Goal: Information Seeking & Learning: Find specific fact

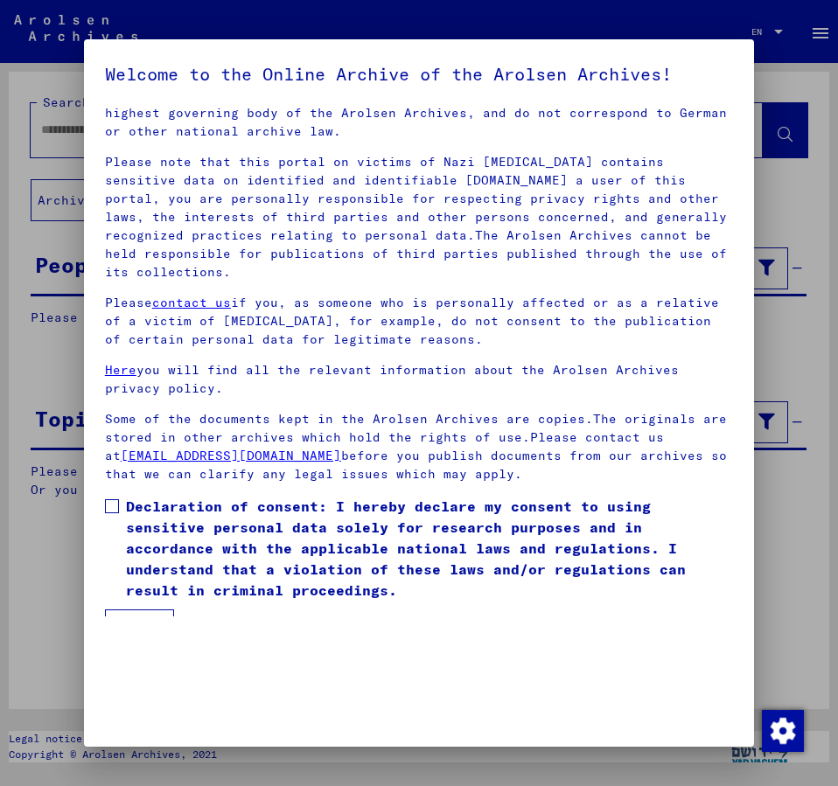
scroll to position [49, 0]
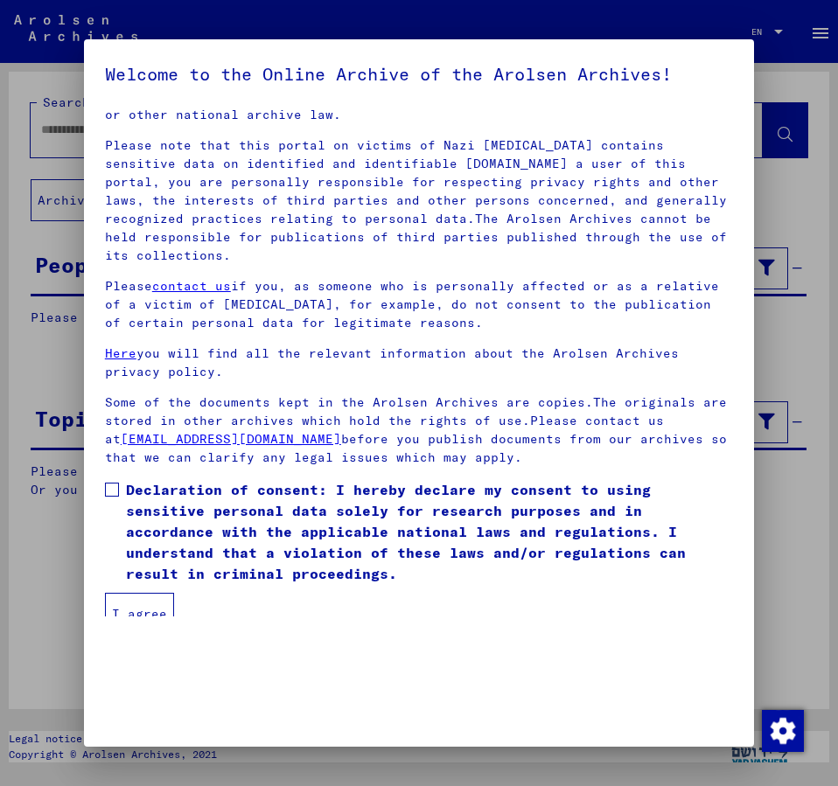
drag, startPoint x: 111, startPoint y: 471, endPoint x: 113, endPoint y: 489, distance: 17.6
click at [111, 483] on span at bounding box center [112, 490] width 14 height 14
click at [144, 593] on button "I agree" at bounding box center [139, 614] width 69 height 42
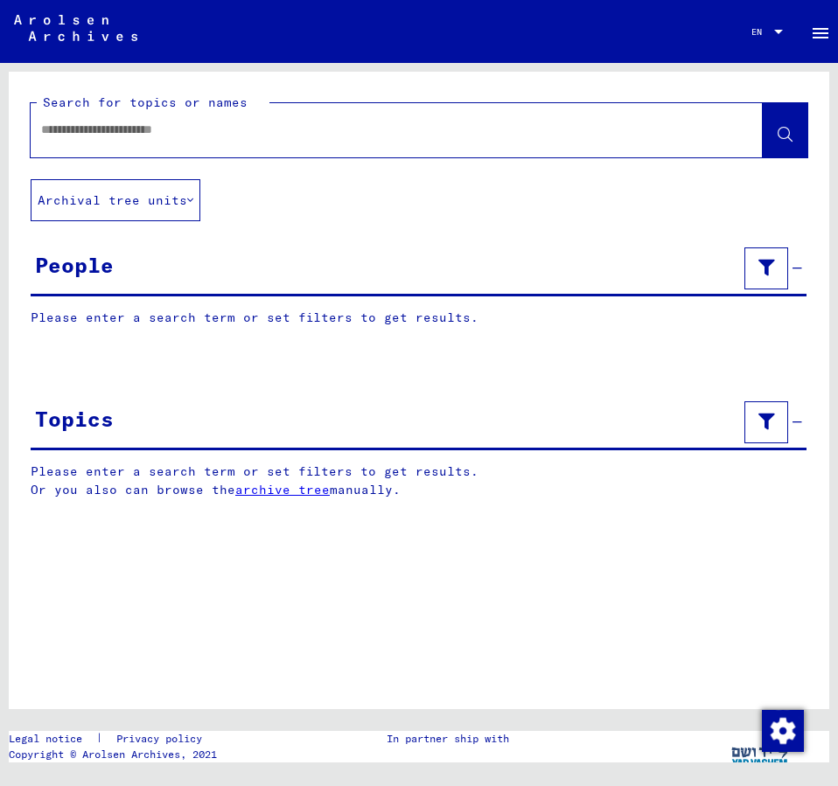
click at [96, 134] on input "text" at bounding box center [380, 130] width 679 height 18
type input "**********"
click at [782, 136] on icon at bounding box center [784, 135] width 15 height 15
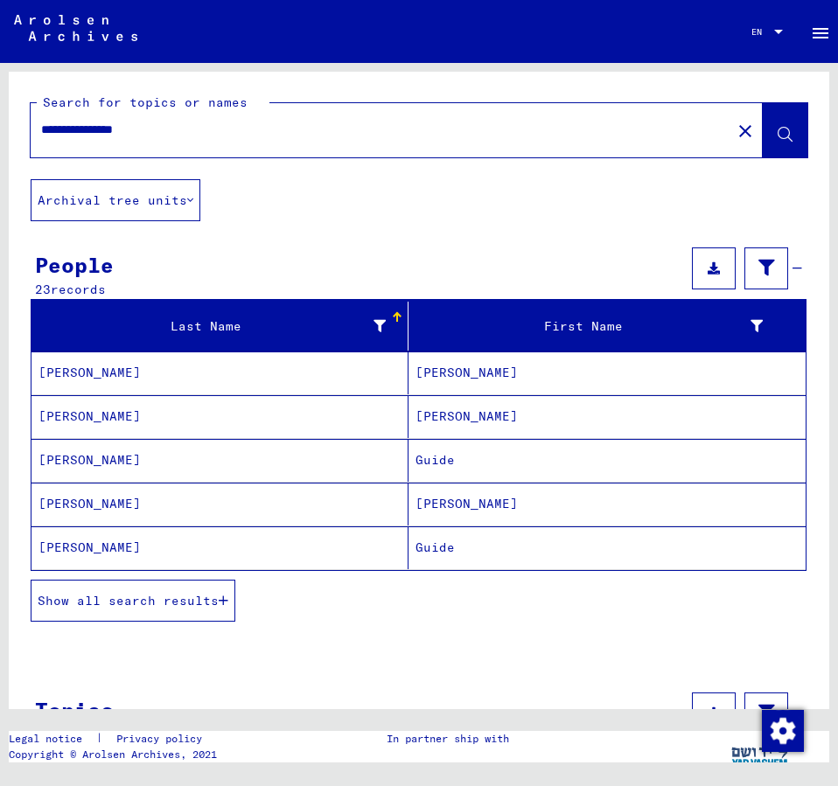
click at [129, 594] on span "Show all search results" at bounding box center [128, 601] width 181 height 16
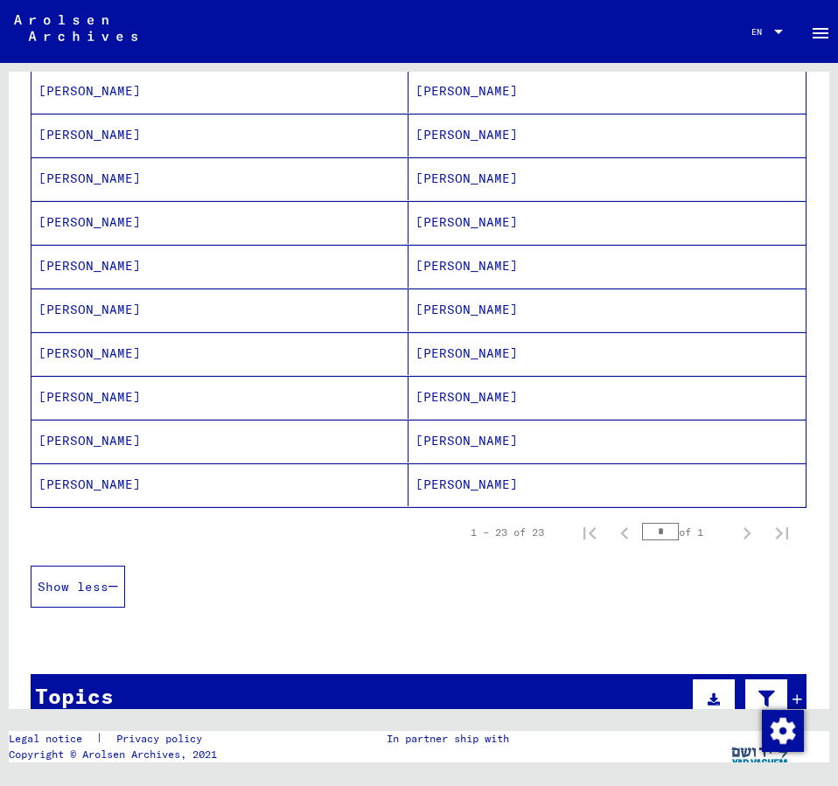
scroll to position [1046, 0]
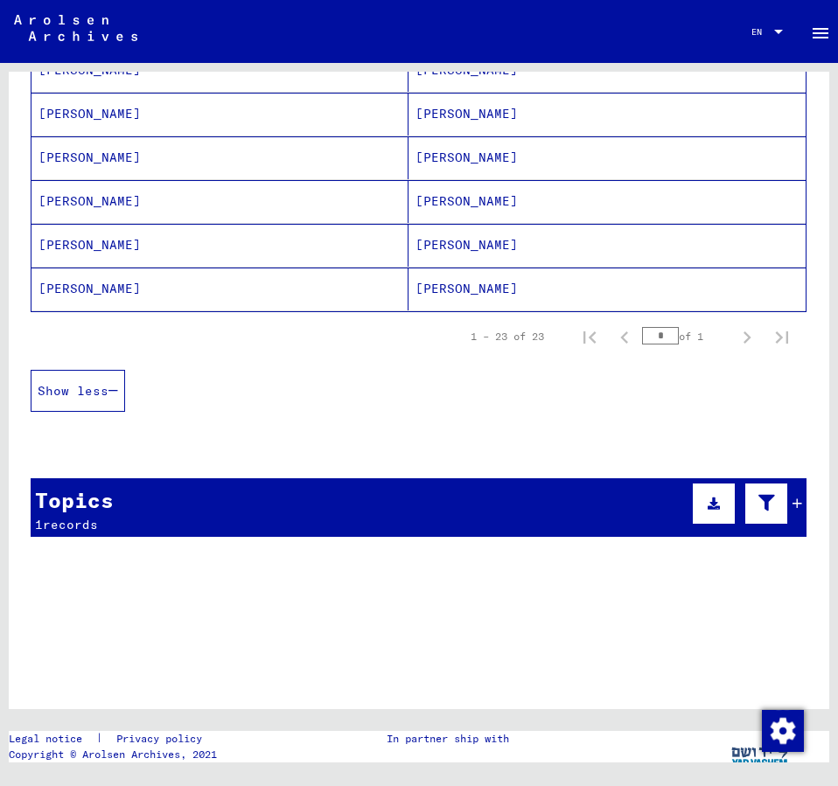
click at [94, 386] on span "Show less" at bounding box center [73, 391] width 71 height 16
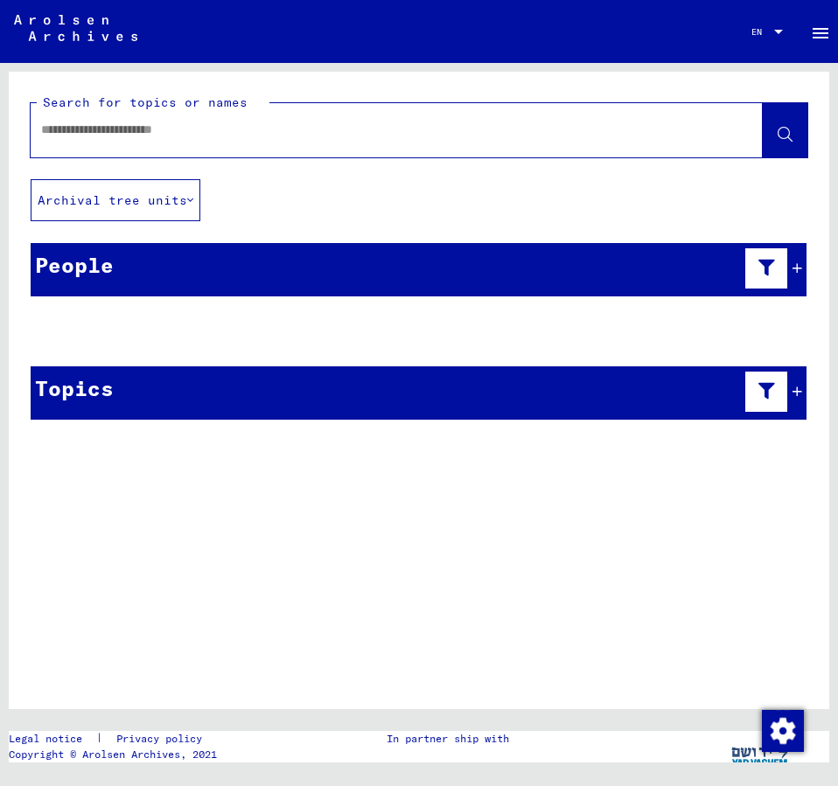
click at [70, 132] on input "text" at bounding box center [380, 130] width 679 height 18
type input "**********"
click at [778, 131] on icon at bounding box center [784, 135] width 15 height 15
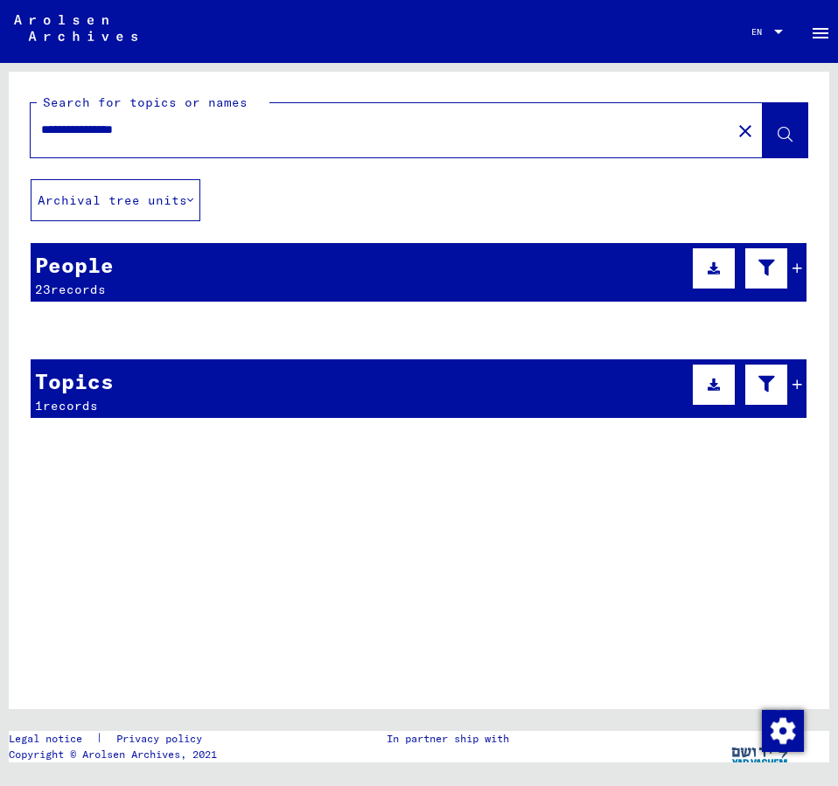
click at [167, 202] on button "Archival tree units" at bounding box center [116, 200] width 170 height 42
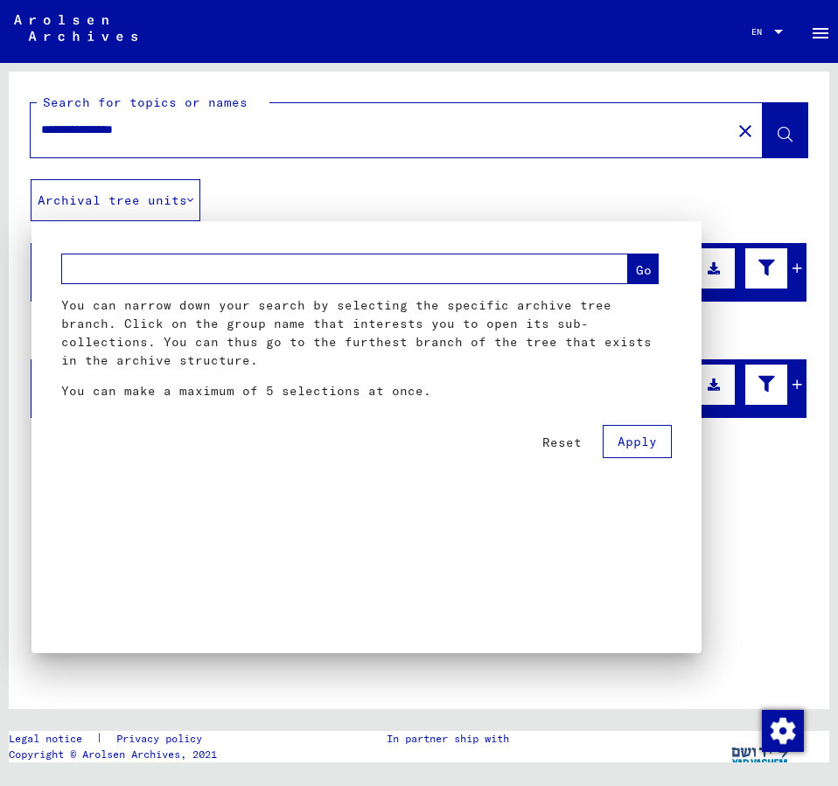
scroll to position [89, 0]
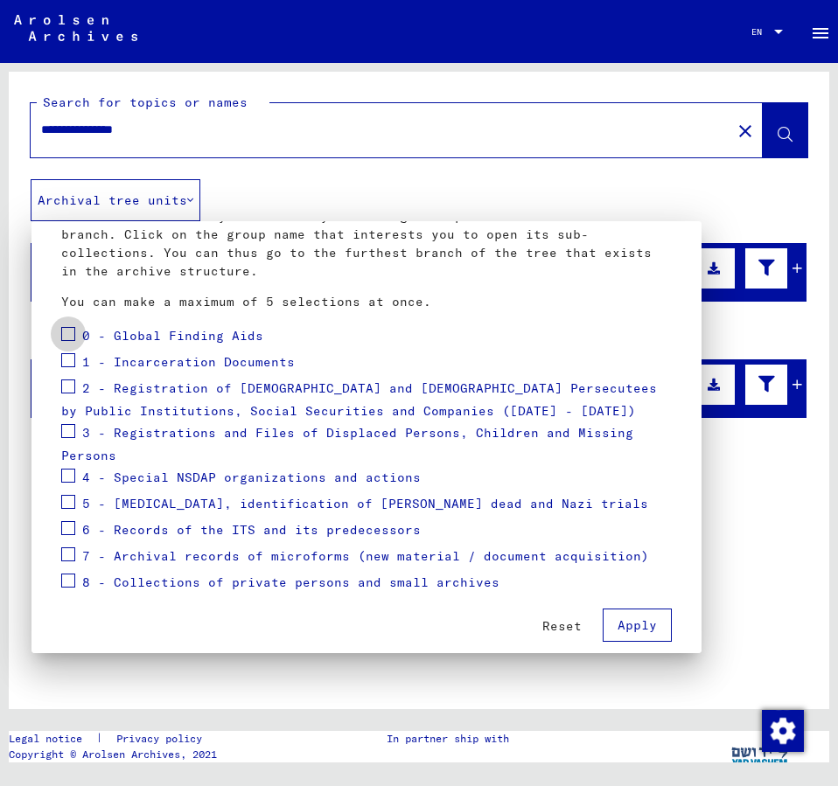
click at [69, 327] on span at bounding box center [68, 334] width 14 height 14
click at [637, 617] on span "Apply" at bounding box center [636, 625] width 39 height 16
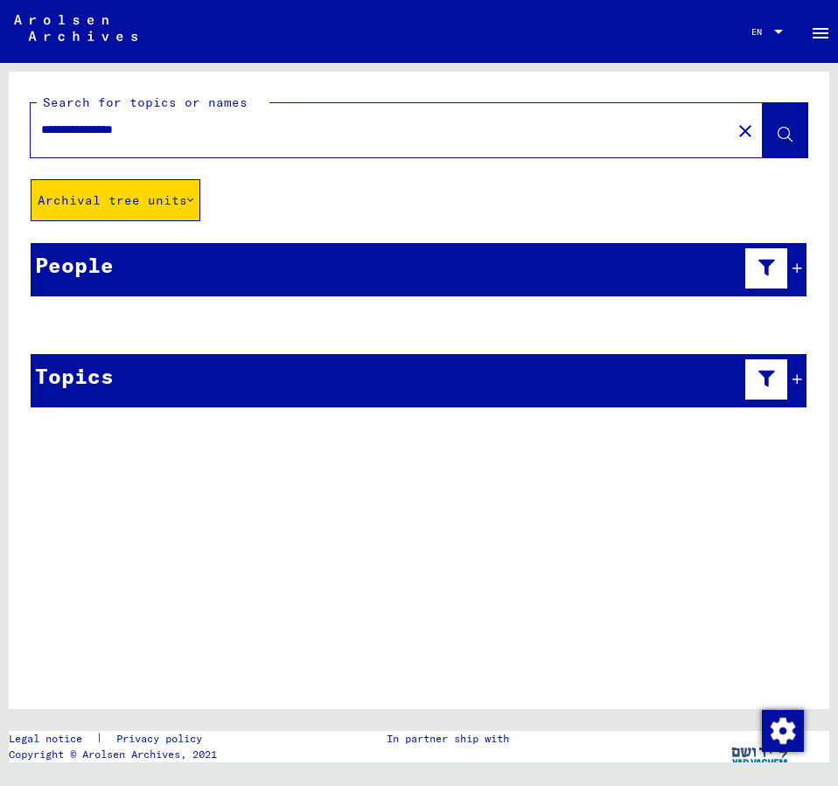
click at [769, 262] on icon at bounding box center [766, 267] width 17 height 12
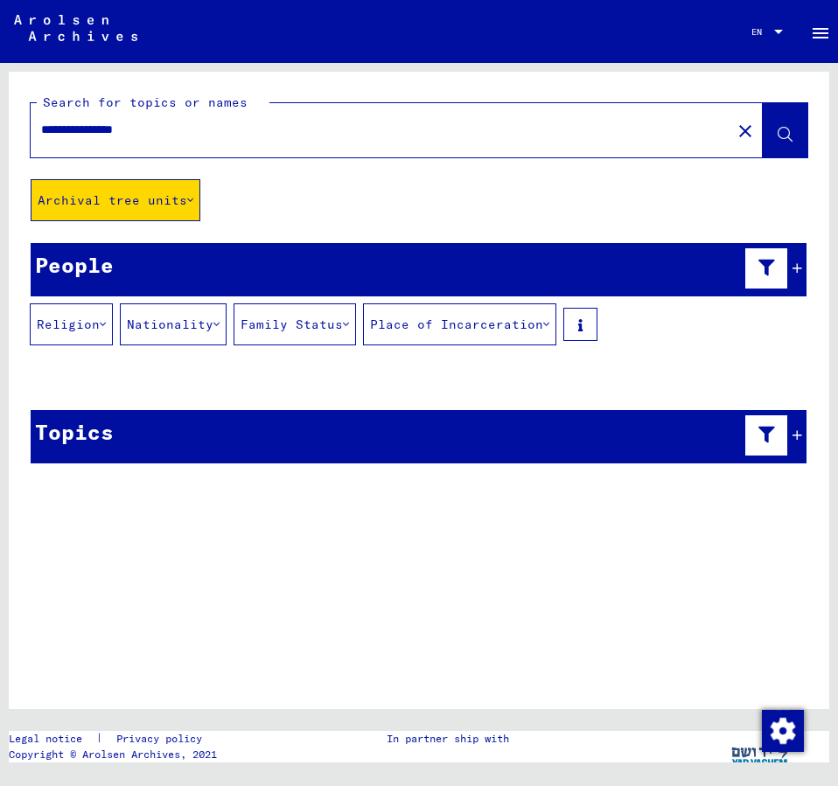
click at [799, 268] on icon at bounding box center [797, 268] width 10 height 12
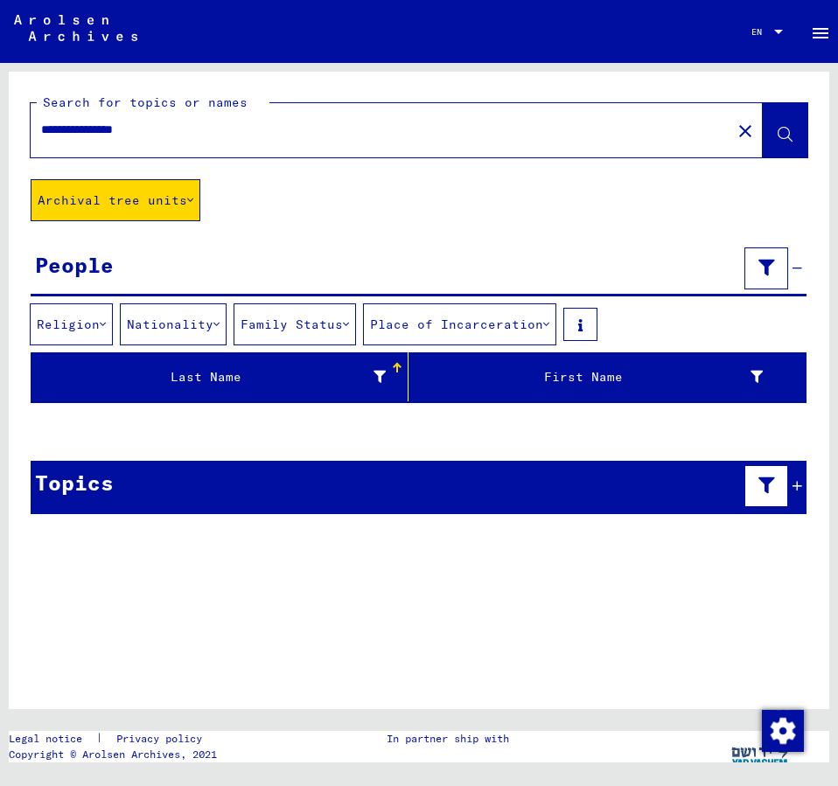
click at [793, 484] on icon at bounding box center [797, 486] width 10 height 12
